Goal: Task Accomplishment & Management: Use online tool/utility

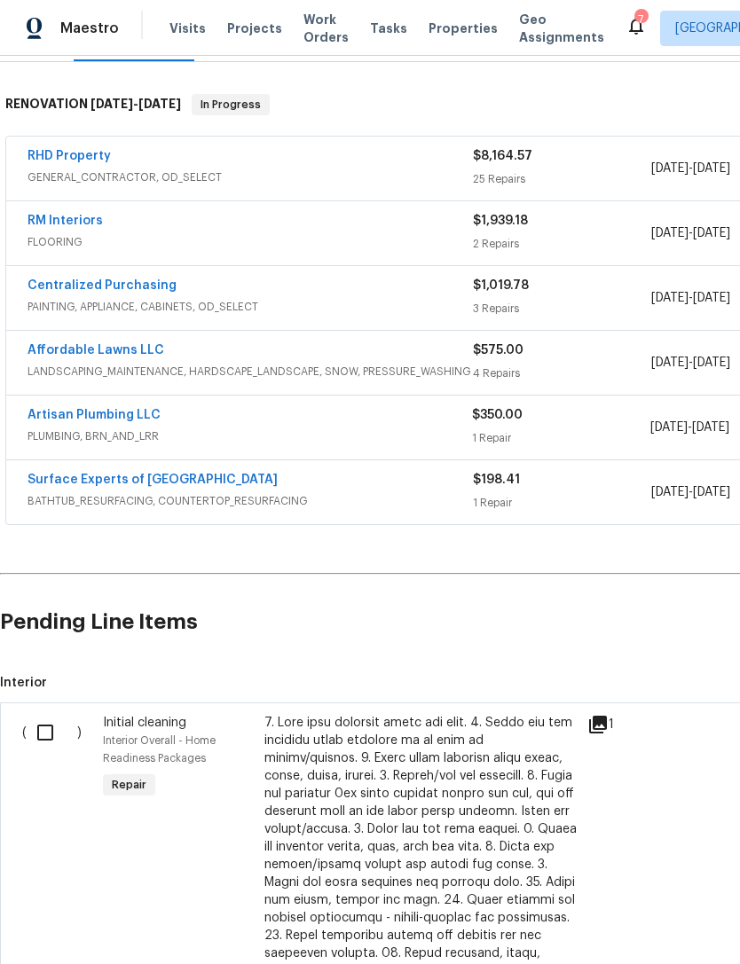
scroll to position [262, 0]
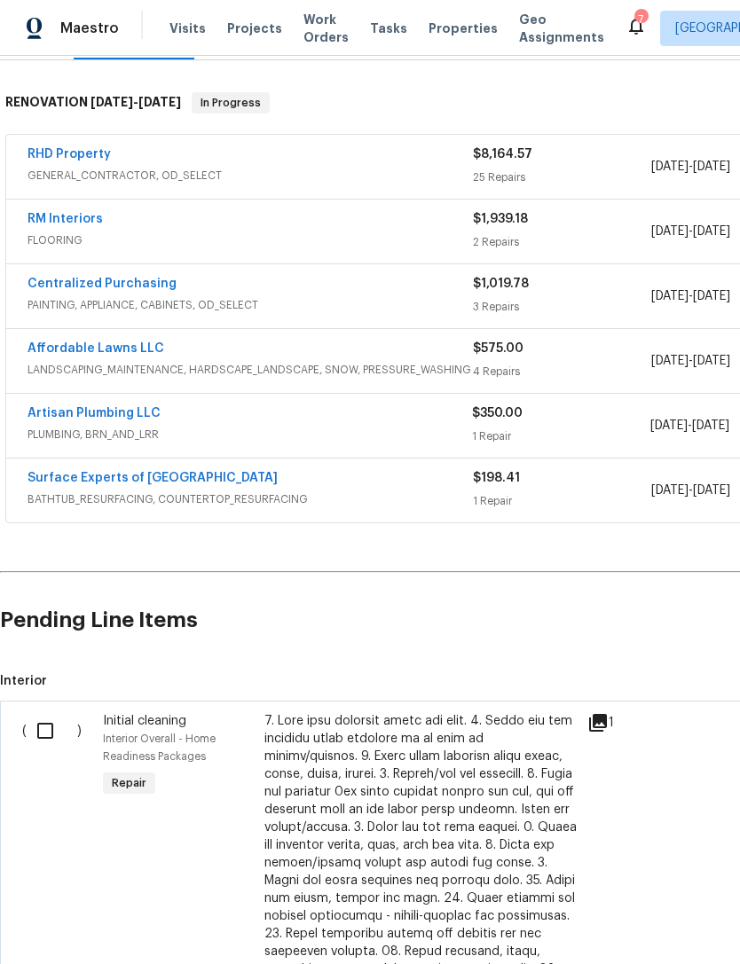
click at [47, 719] on input "checkbox" at bounding box center [52, 730] width 51 height 37
checkbox input "true"
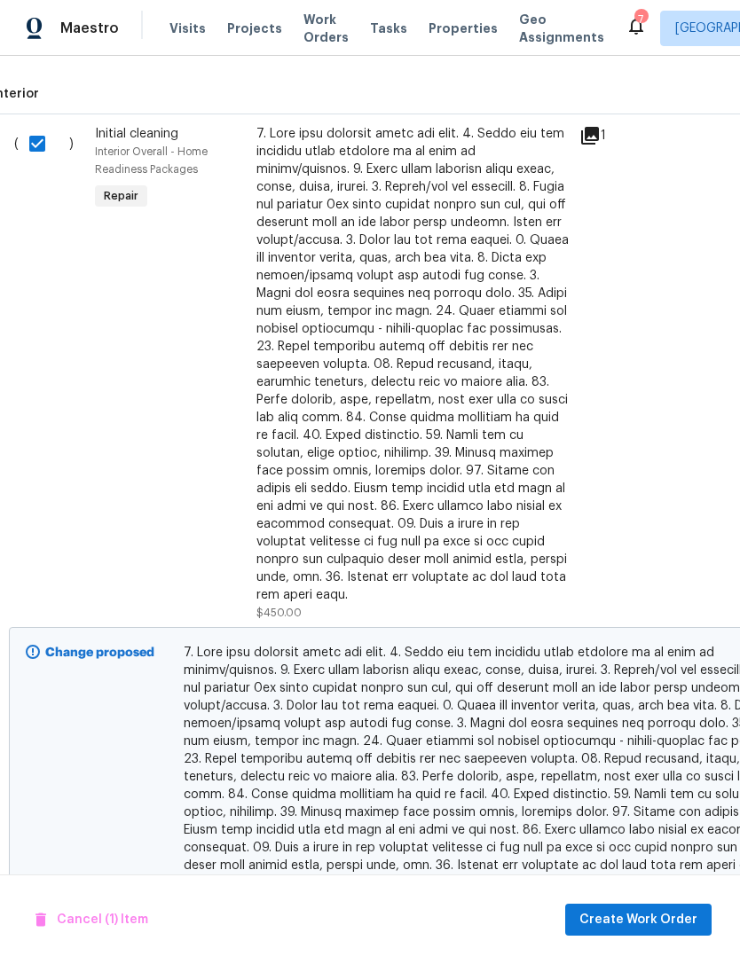
scroll to position [851, 8]
click at [669, 933] on button "Create Work Order" at bounding box center [638, 920] width 146 height 33
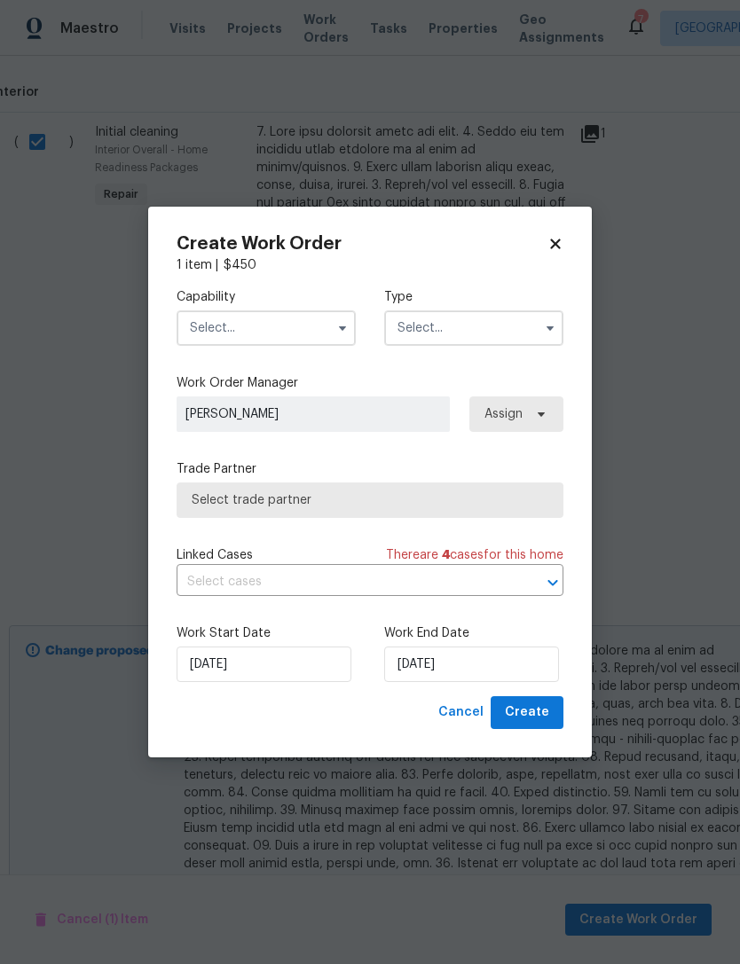
click at [315, 327] on input "text" at bounding box center [266, 327] width 179 height 35
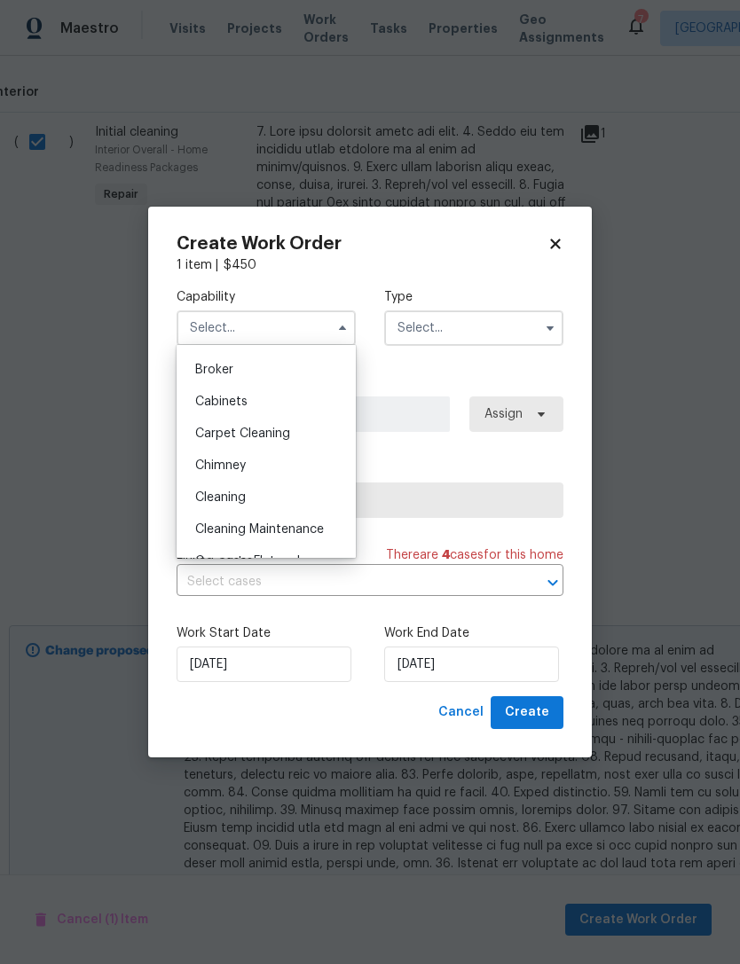
scroll to position [128, 0]
click at [490, 323] on input "text" at bounding box center [473, 327] width 179 height 35
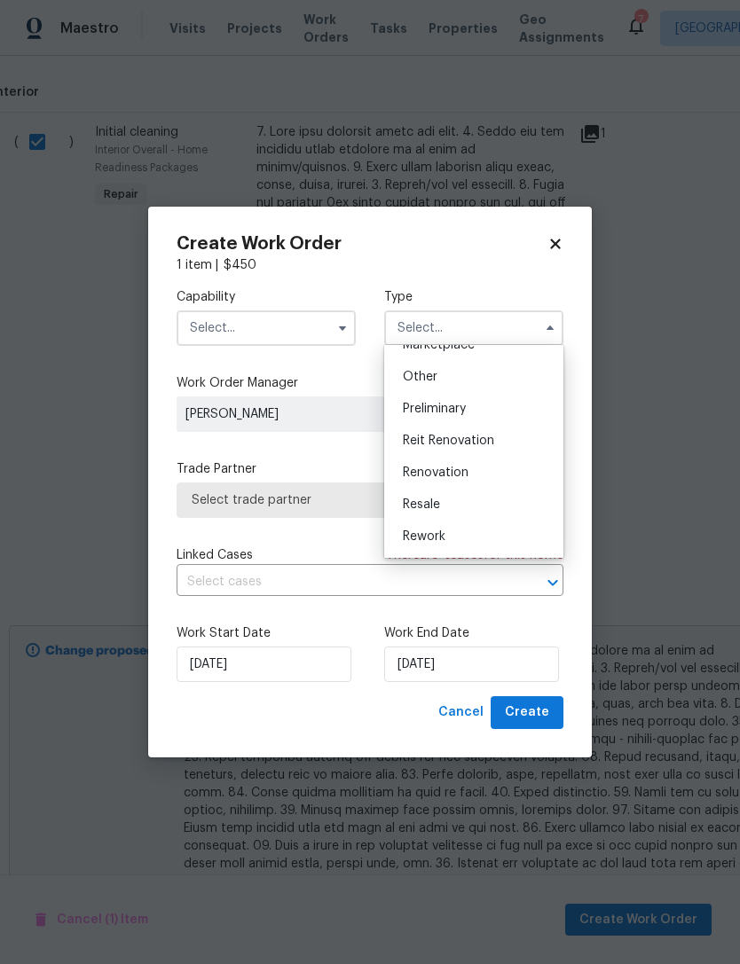
scroll to position [341, 0]
click at [467, 475] on span "Renovation" at bounding box center [436, 471] width 66 height 12
type input "Renovation"
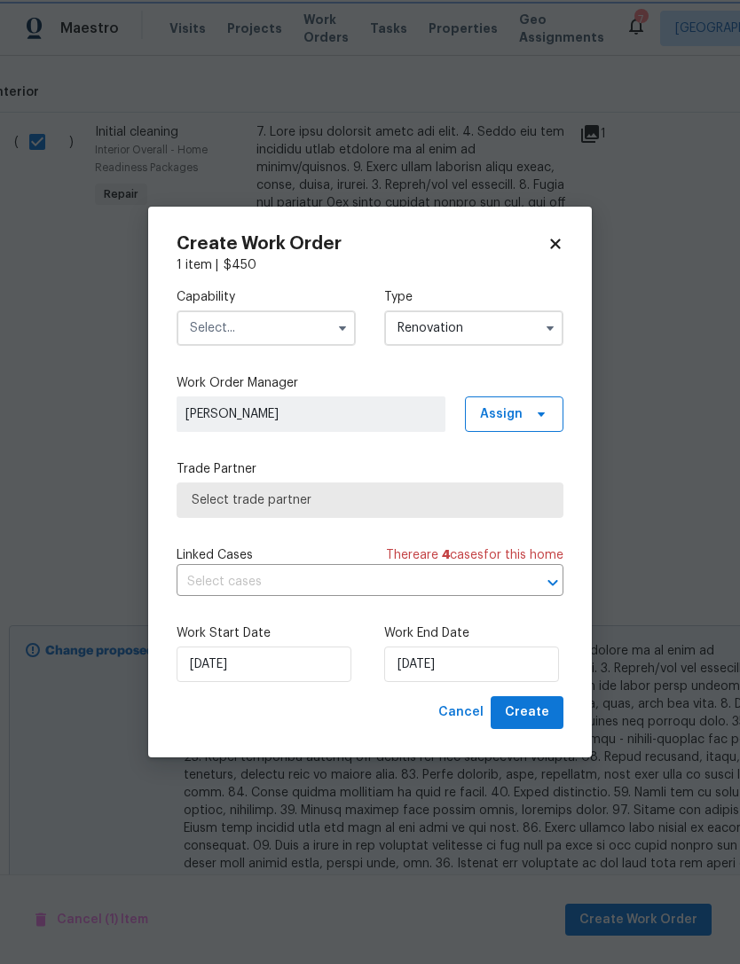
scroll to position [0, 0]
click at [475, 502] on span "Select trade partner" at bounding box center [370, 500] width 357 height 18
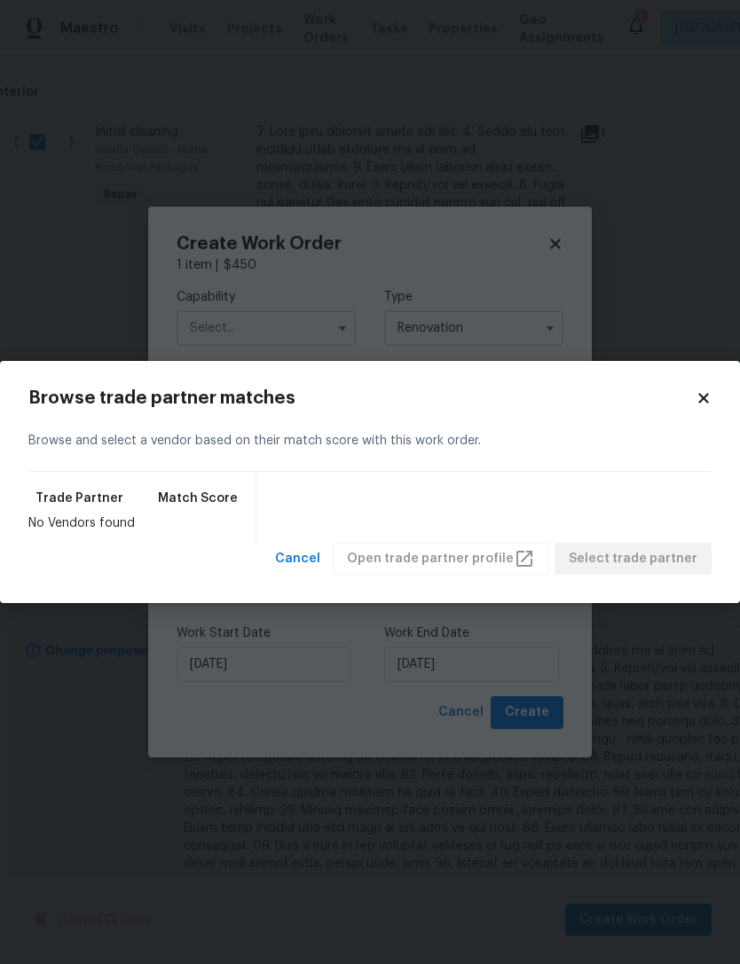
click at [697, 404] on icon at bounding box center [703, 398] width 16 height 16
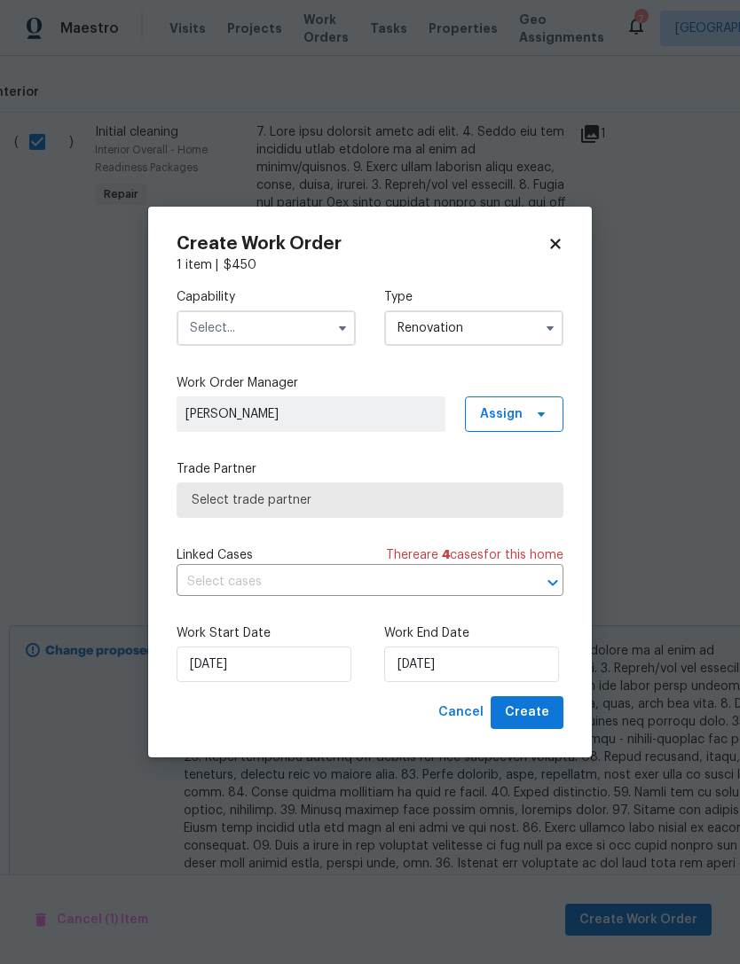
click at [302, 324] on input "text" at bounding box center [266, 327] width 179 height 35
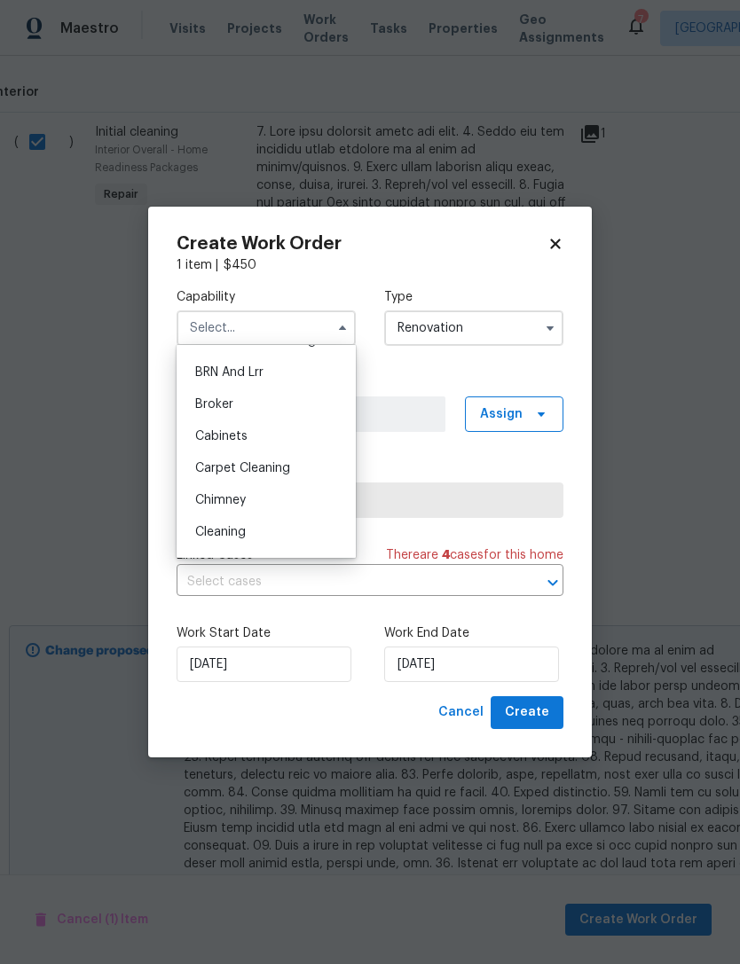
scroll to position [135, 0]
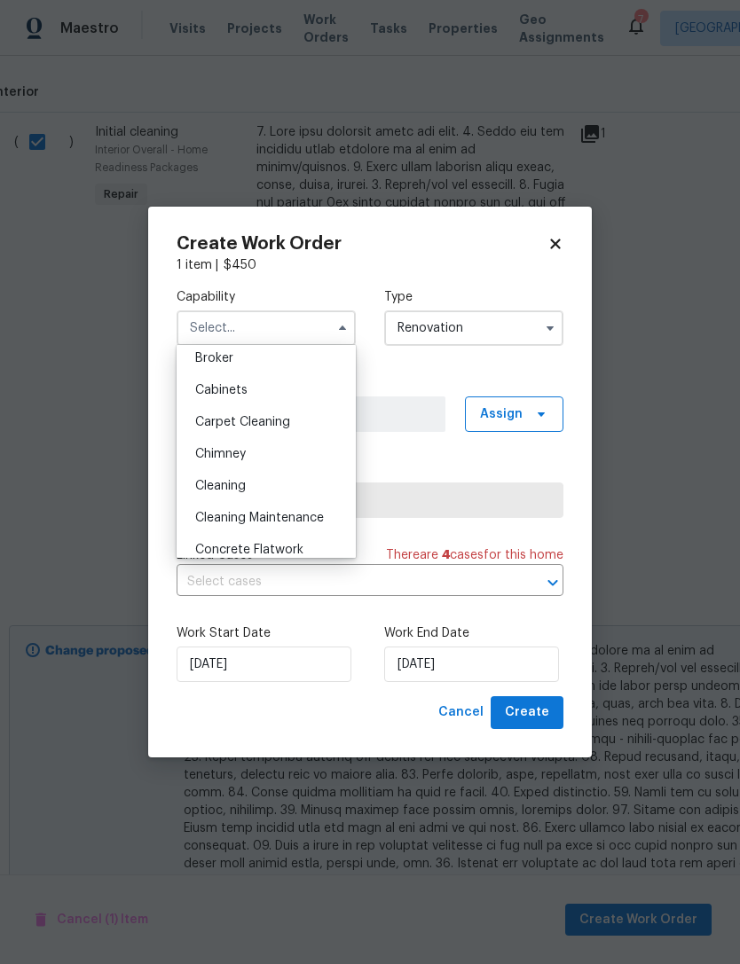
click at [235, 488] on span "Cleaning" at bounding box center [220, 486] width 51 height 12
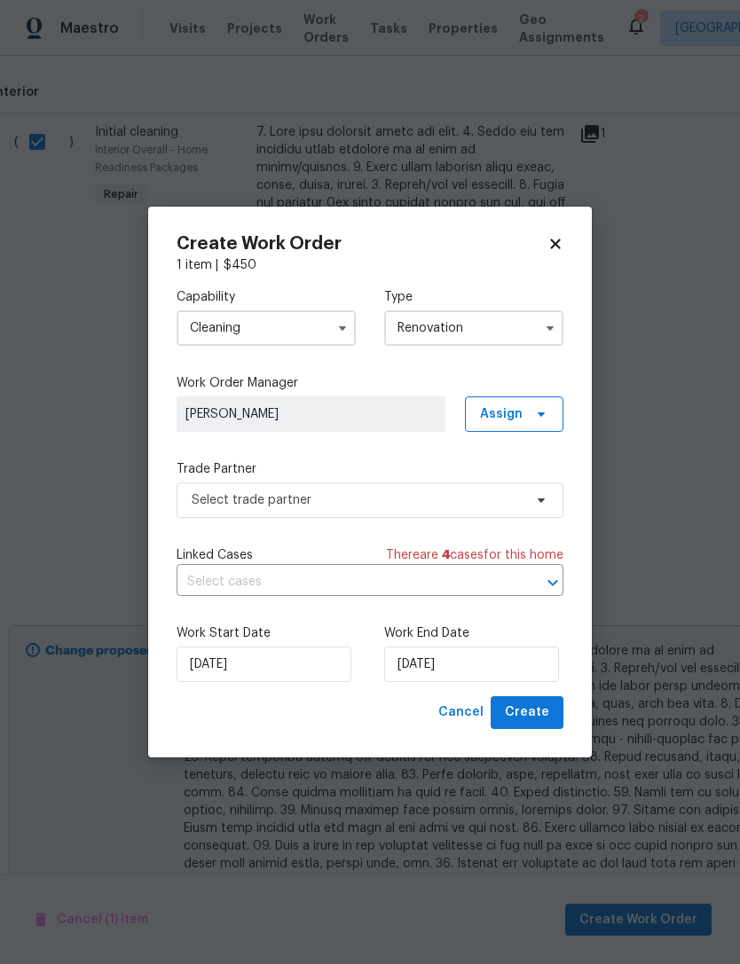
type input "Cleaning"
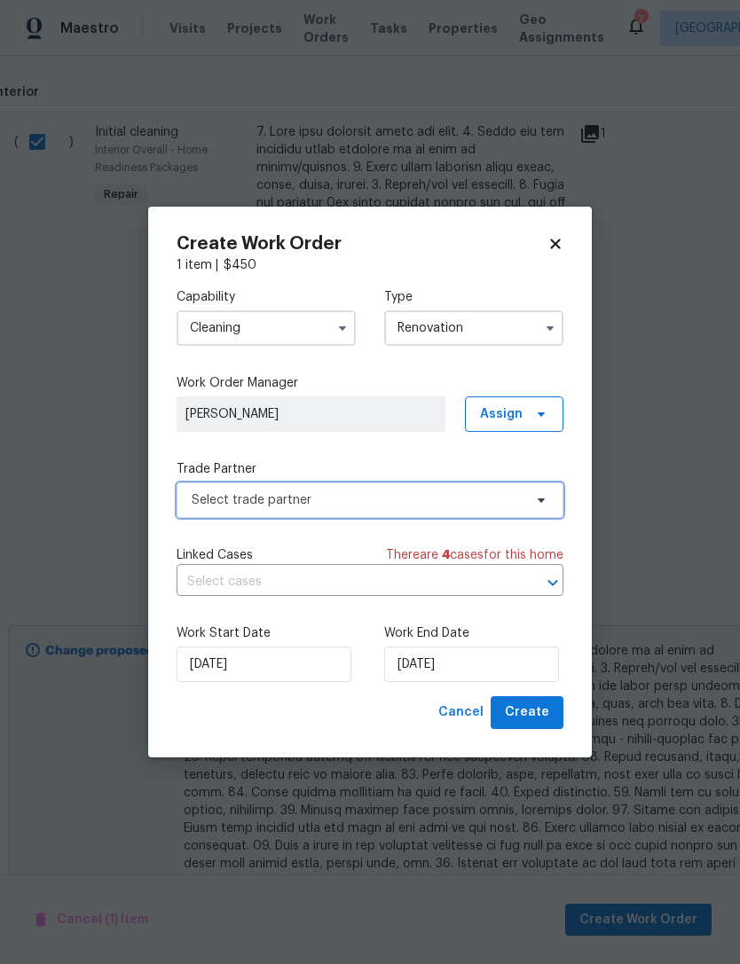
click at [456, 498] on span "Select trade partner" at bounding box center [357, 500] width 331 height 18
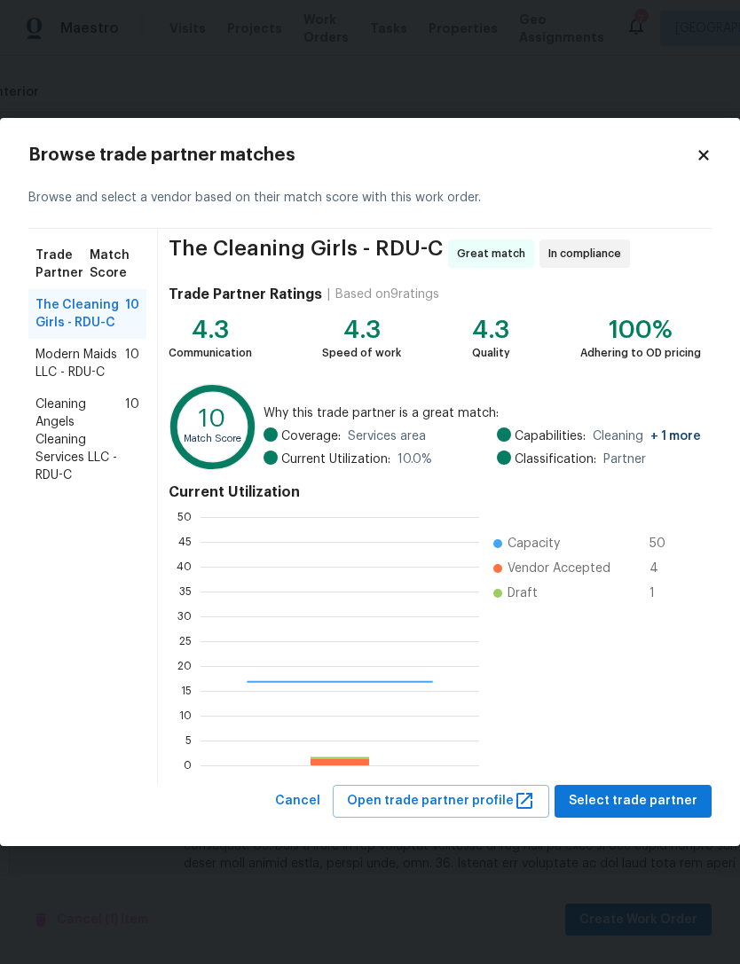
scroll to position [248, 278]
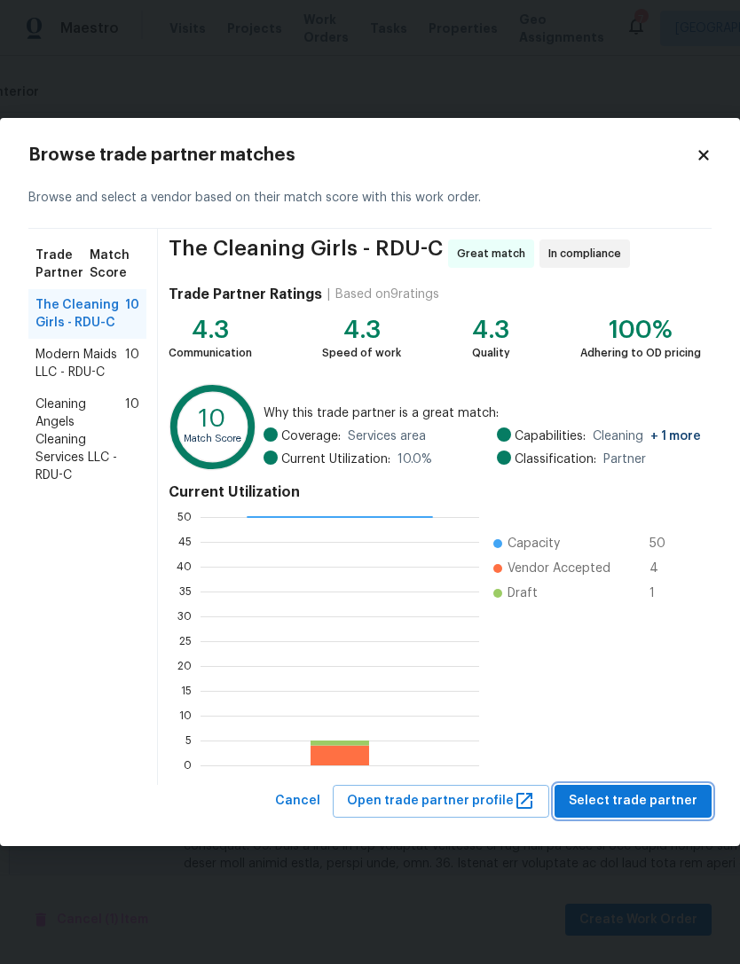
click at [662, 793] on span "Select trade partner" at bounding box center [633, 801] width 129 height 22
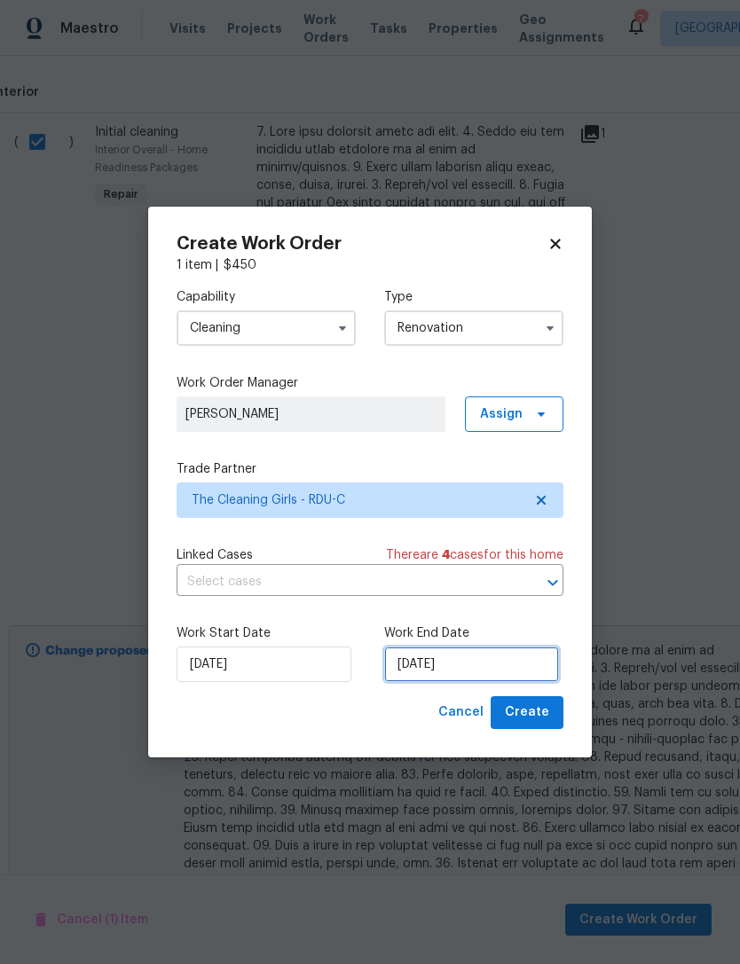
click at [453, 666] on input "[DATE]" at bounding box center [471, 664] width 175 height 35
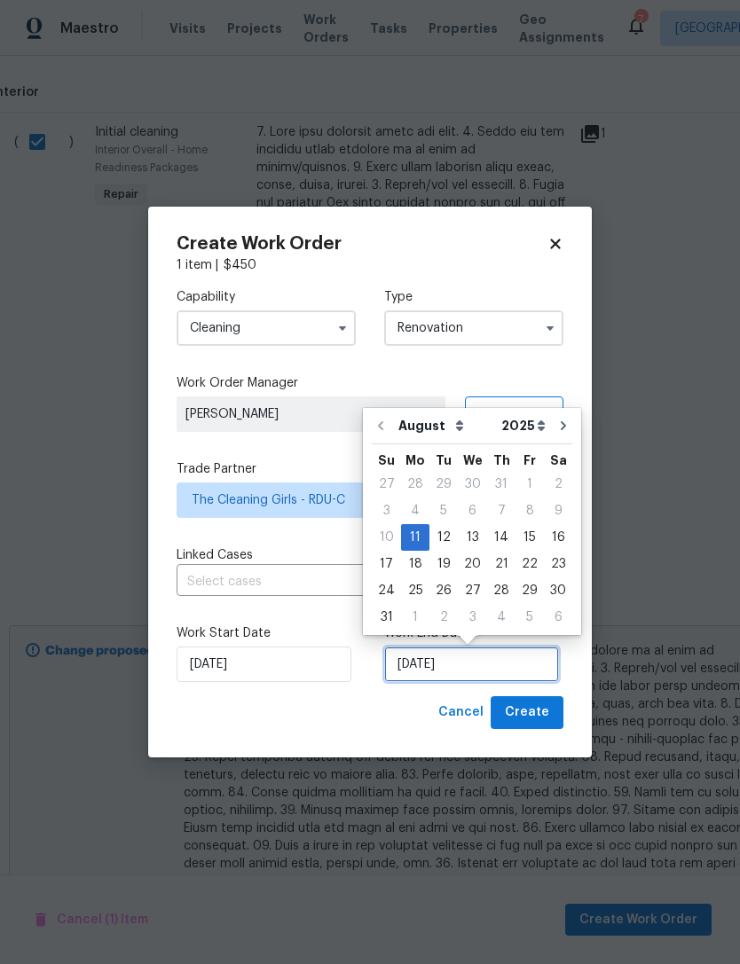
scroll to position [33, 0]
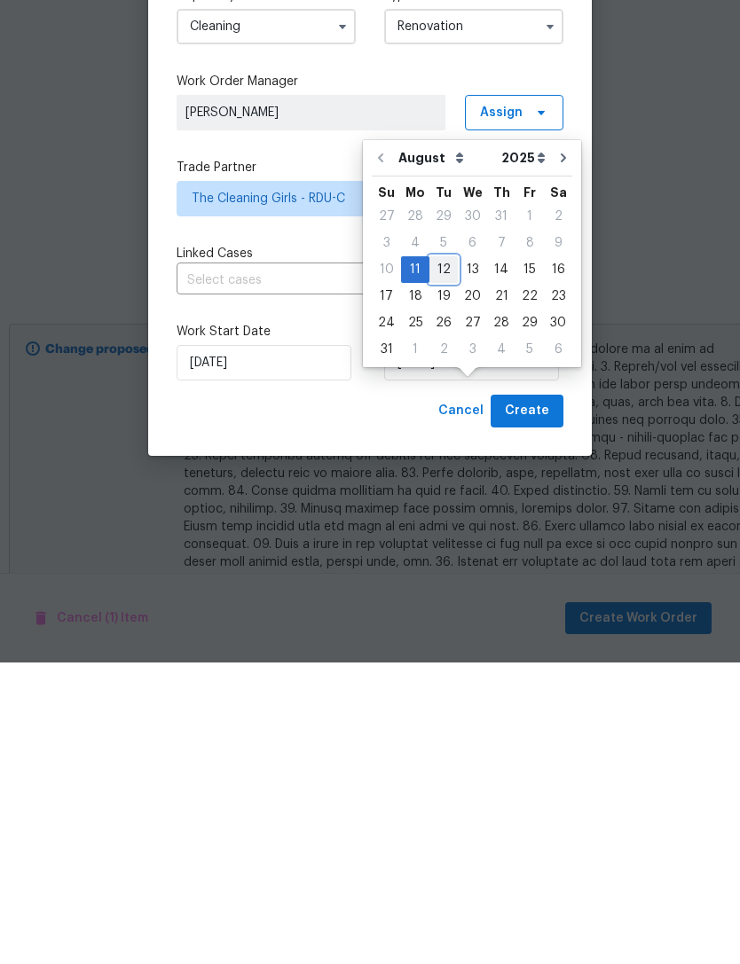
click at [433, 559] on div "12" at bounding box center [443, 571] width 28 height 25
type input "[DATE]"
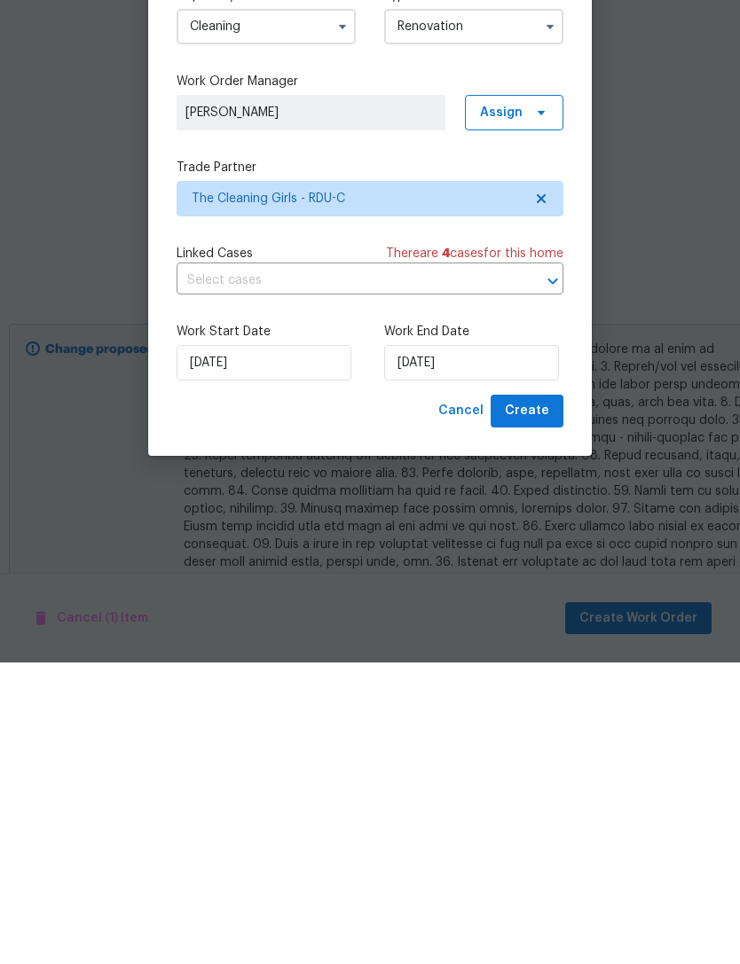
scroll to position [57, 0]
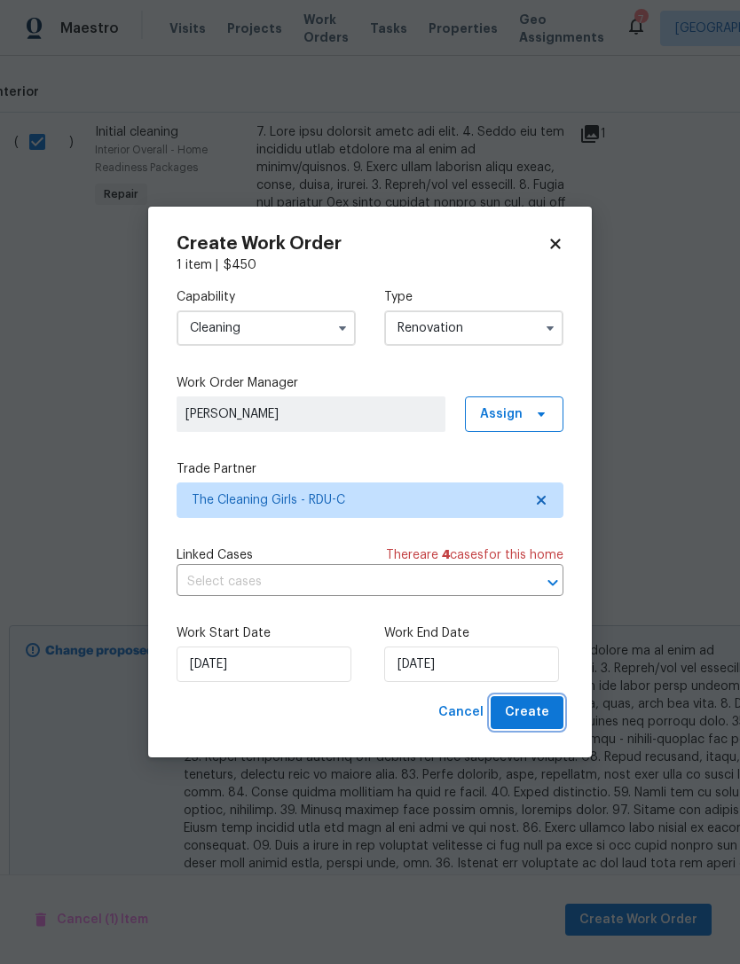
click at [544, 717] on span "Create" at bounding box center [527, 713] width 44 height 22
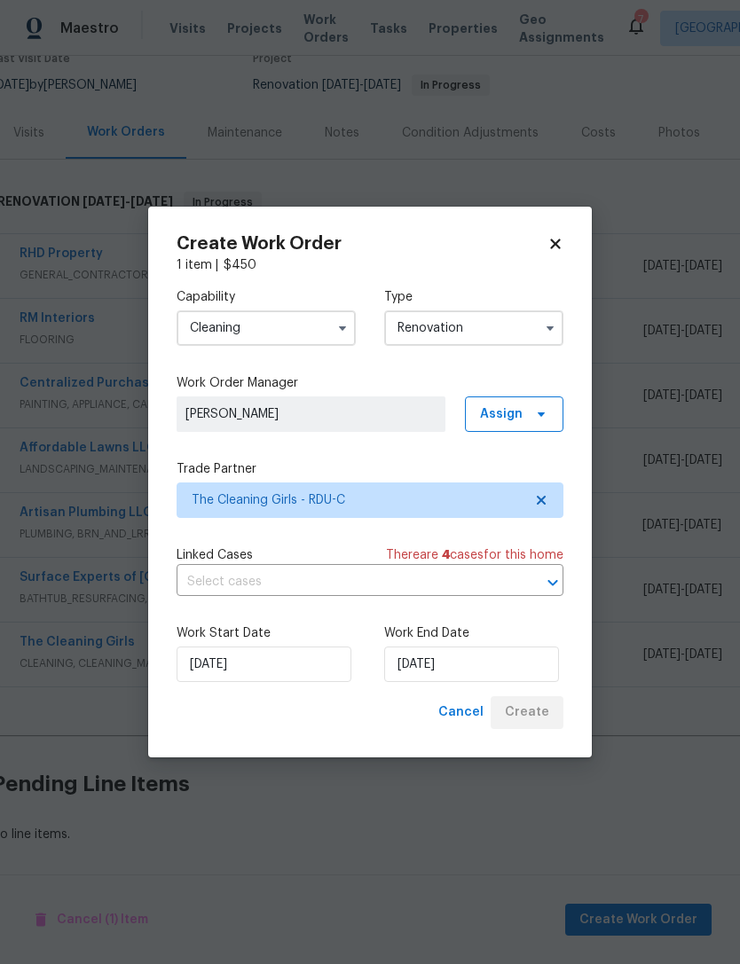
scroll to position [105, 8]
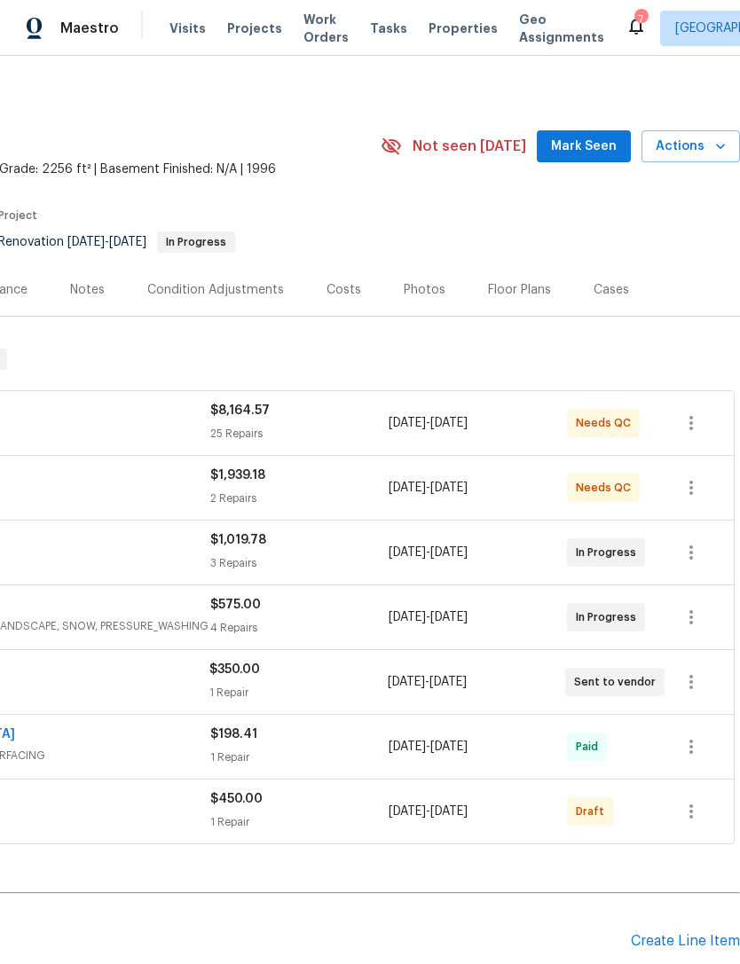
scroll to position [6, 263]
click at [701, 815] on icon "button" at bounding box center [690, 810] width 21 height 21
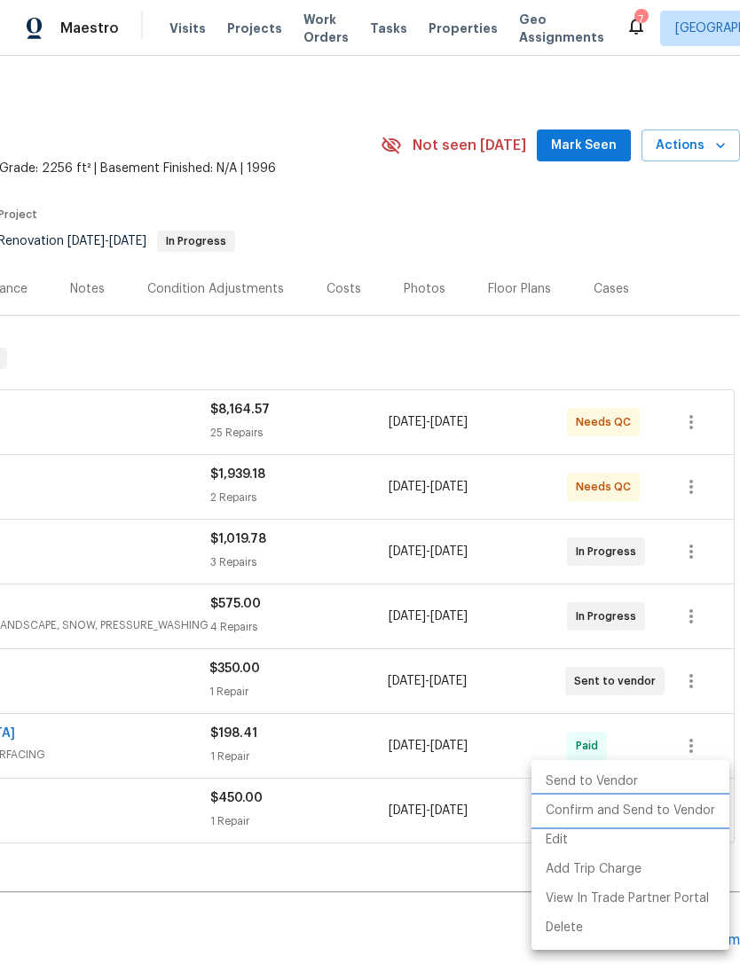
click at [649, 813] on li "Confirm and Send to Vendor" at bounding box center [630, 810] width 198 height 29
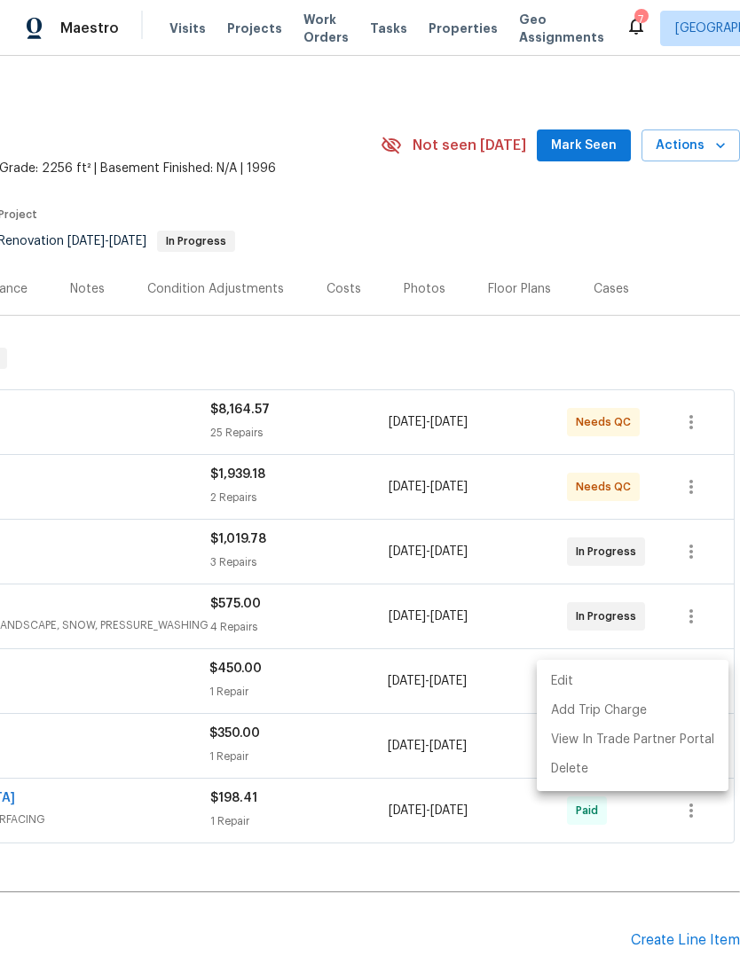
click at [499, 219] on div at bounding box center [370, 482] width 740 height 964
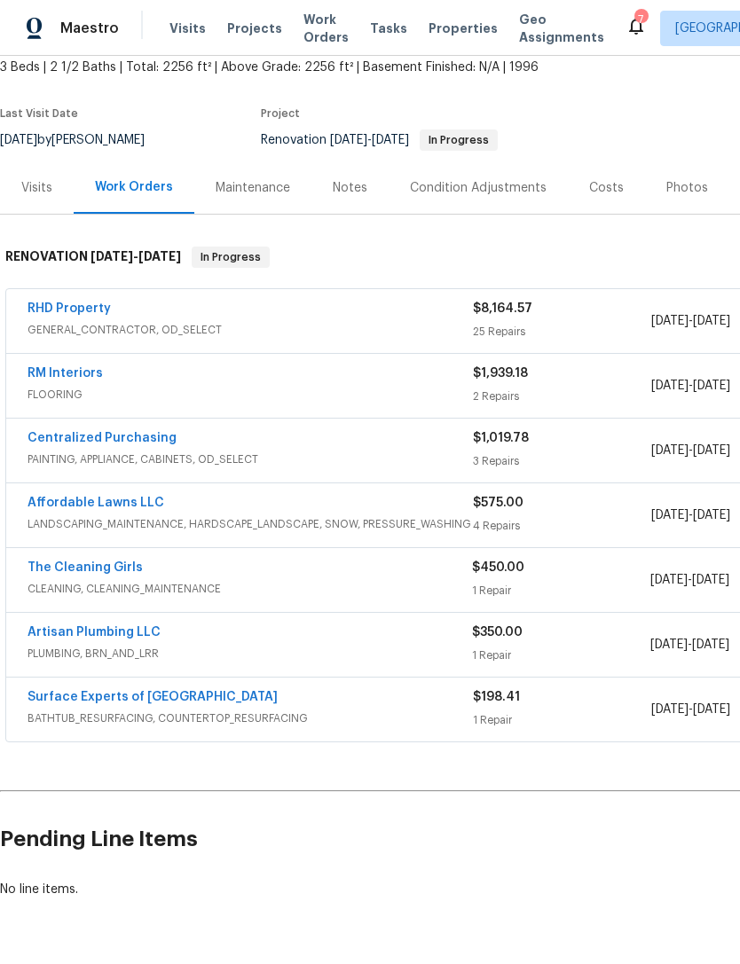
scroll to position [105, 0]
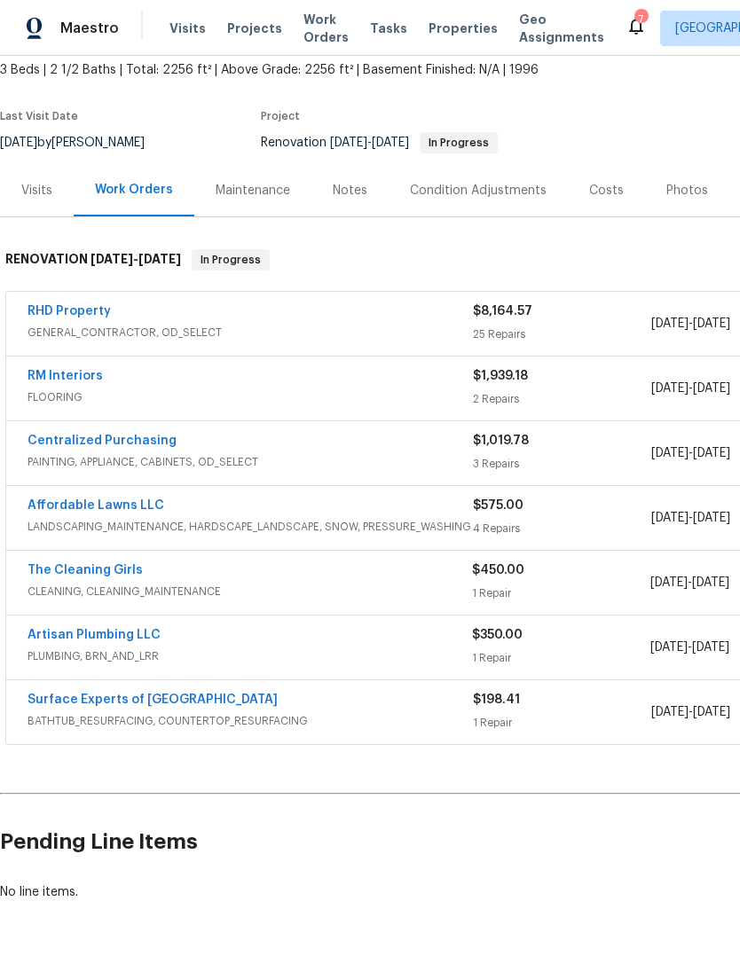
click at [106, 569] on link "The Cleaning Girls" at bounding box center [84, 570] width 115 height 12
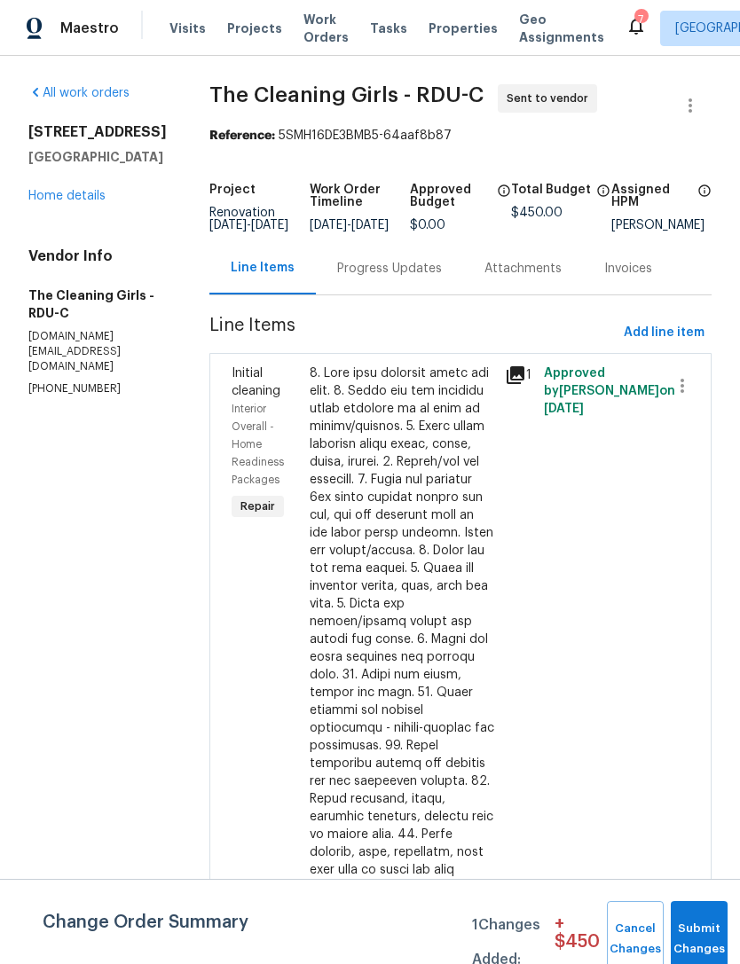
click at [410, 278] on div "Progress Updates" at bounding box center [389, 269] width 105 height 18
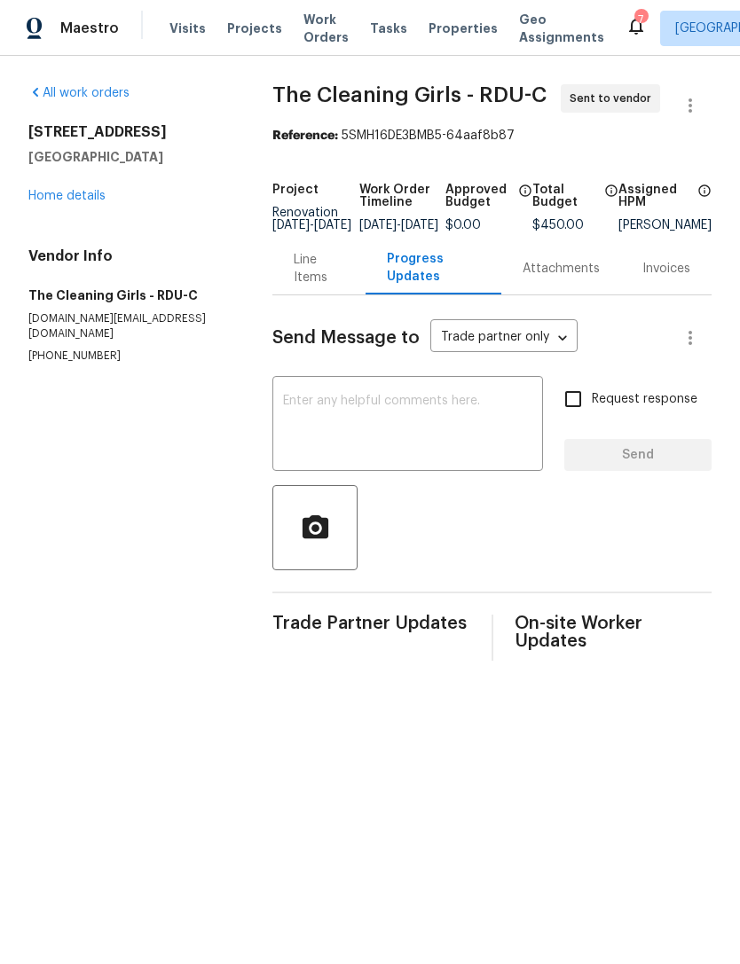
click at [451, 441] on textarea at bounding box center [407, 426] width 249 height 62
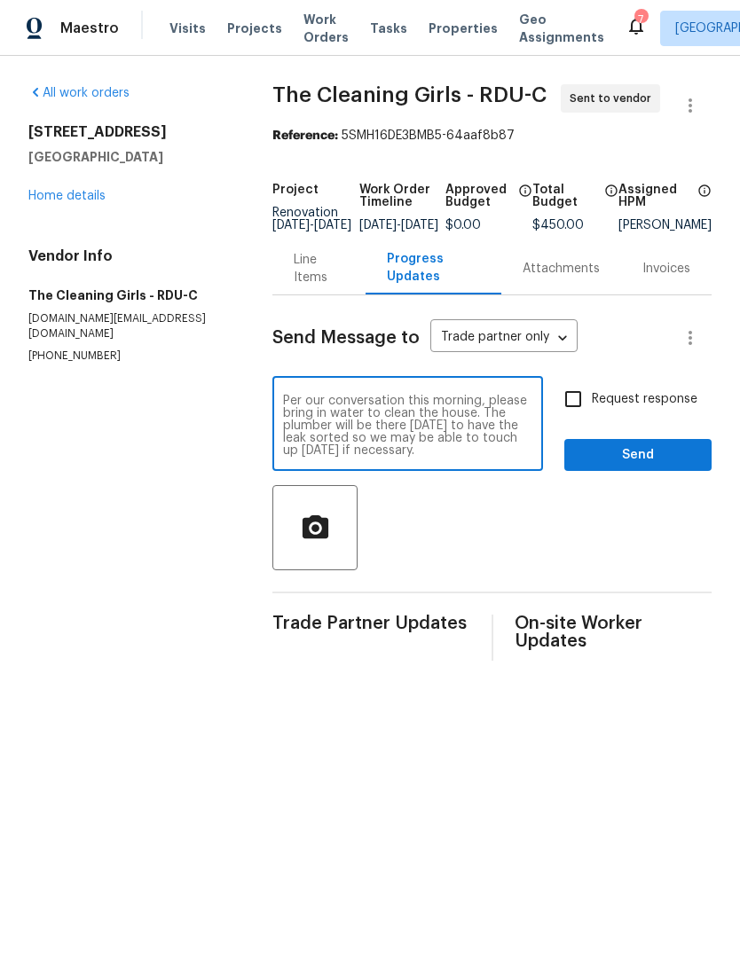
type textarea "Per our conversation this morning, please bring in water to clean the house. Th…"
click at [516, 550] on div at bounding box center [491, 527] width 439 height 85
click at [588, 418] on input "Request response" at bounding box center [572, 398] width 37 height 37
checkbox input "true"
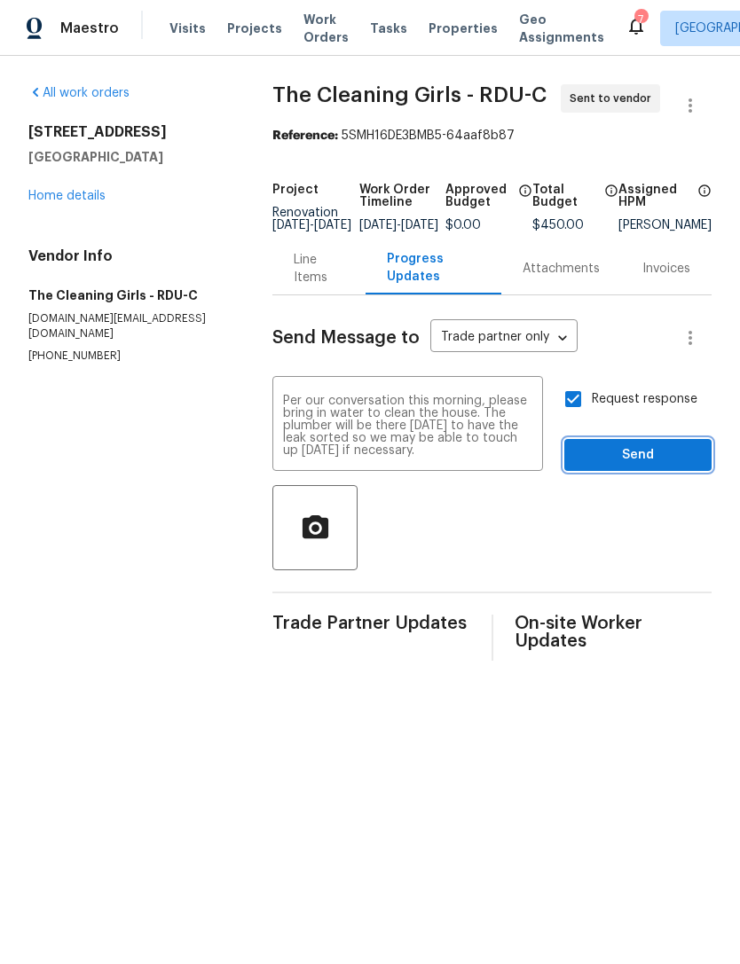
click at [673, 467] on span "Send" at bounding box center [637, 455] width 119 height 22
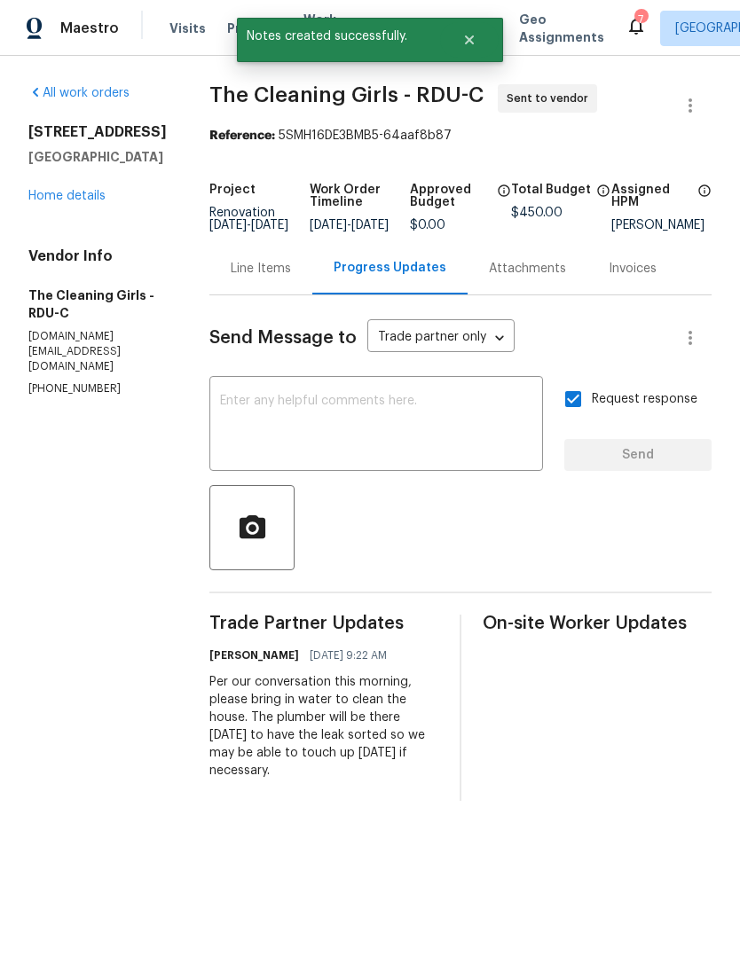
click at [81, 200] on link "Home details" at bounding box center [66, 196] width 77 height 12
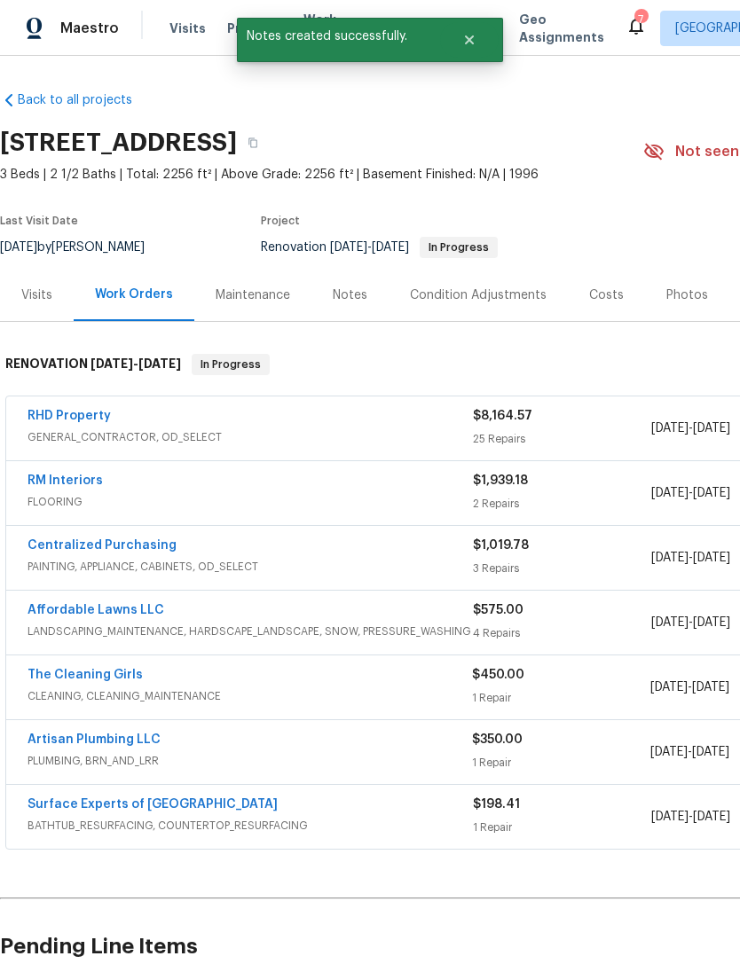
click at [624, 184] on section "104 Avenel Ln, Clayton, NC 27527 3 Beds | 2 1/2 Baths | Total: 2256 ft² | Above…" at bounding box center [501, 194] width 1002 height 149
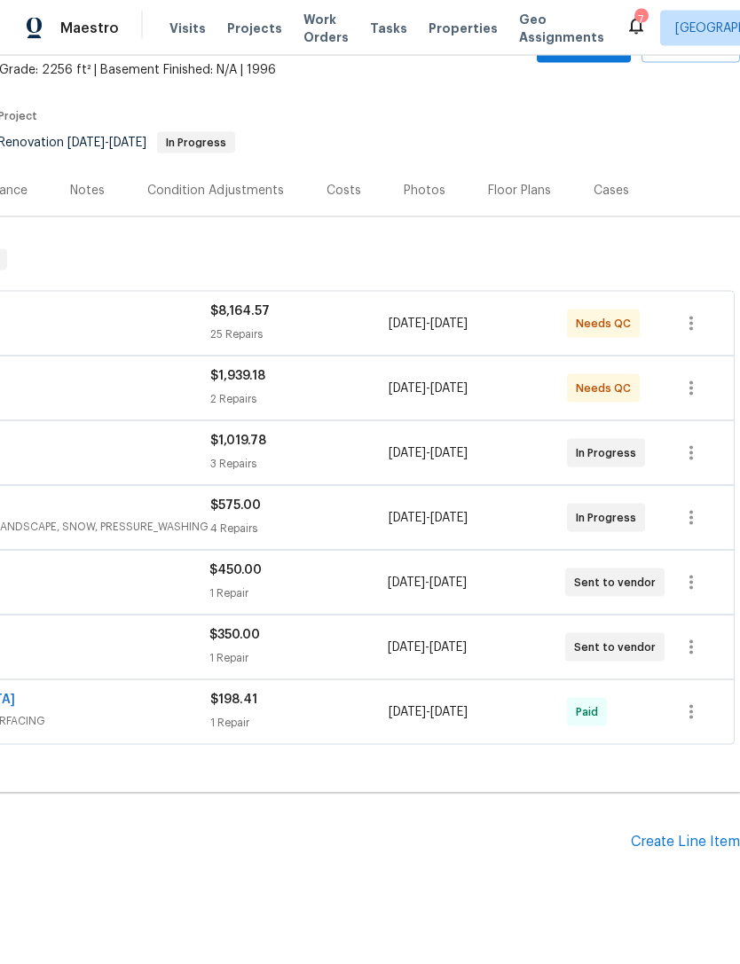
scroll to position [105, 263]
